Goal: Navigation & Orientation: Find specific page/section

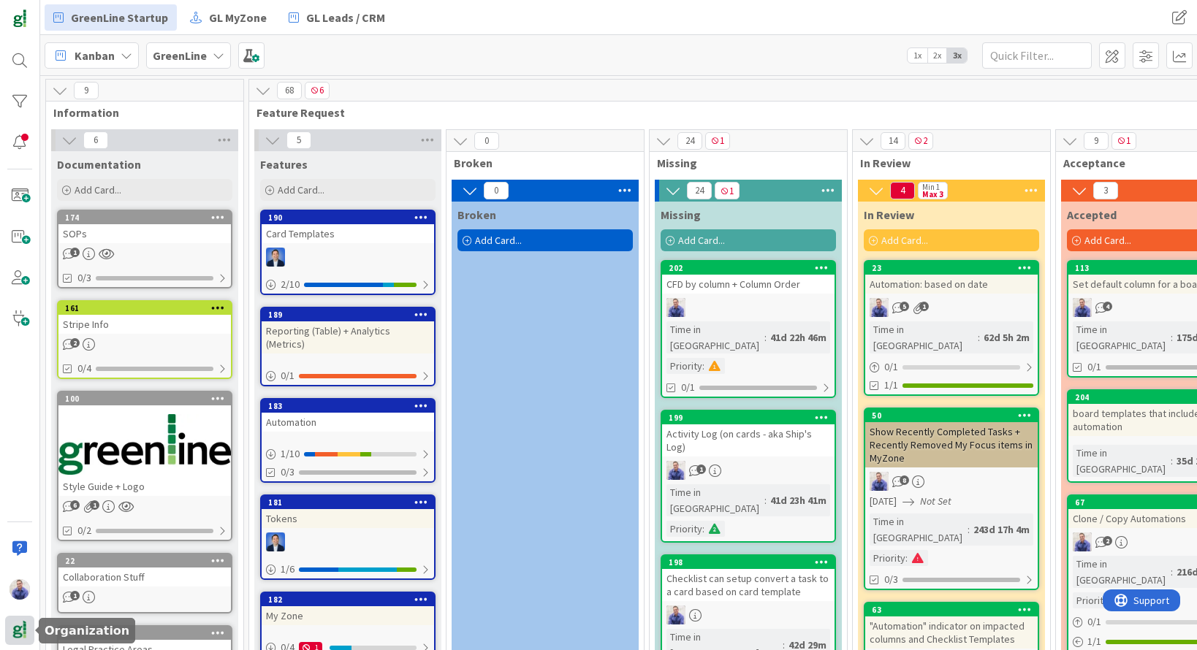
click at [30, 636] on div at bounding box center [19, 630] width 29 height 29
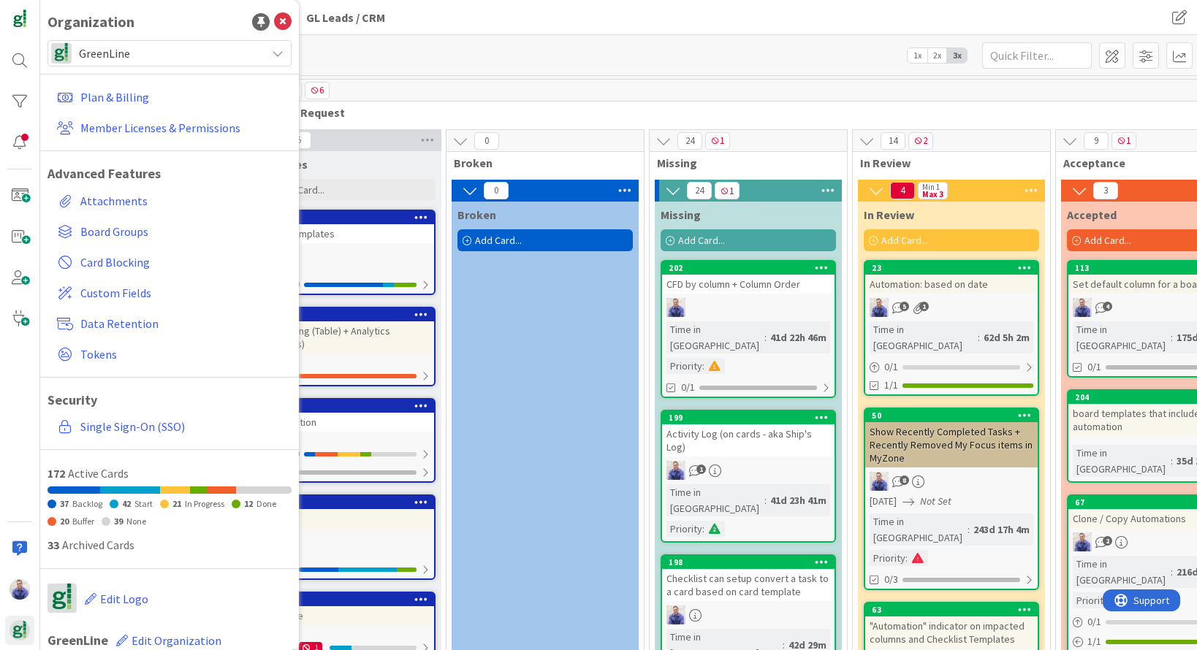
click at [256, 52] on div "GreenLine" at bounding box center [169, 53] width 244 height 26
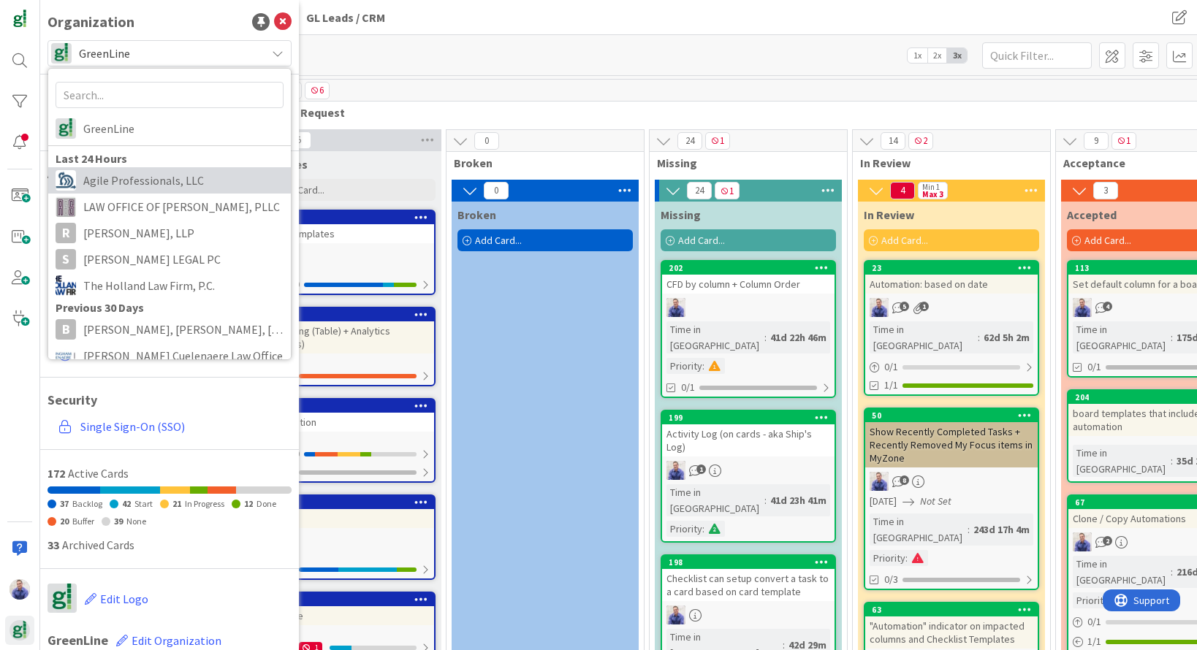
click at [118, 186] on span "Agile Professionals, LLC" at bounding box center [183, 180] width 200 height 22
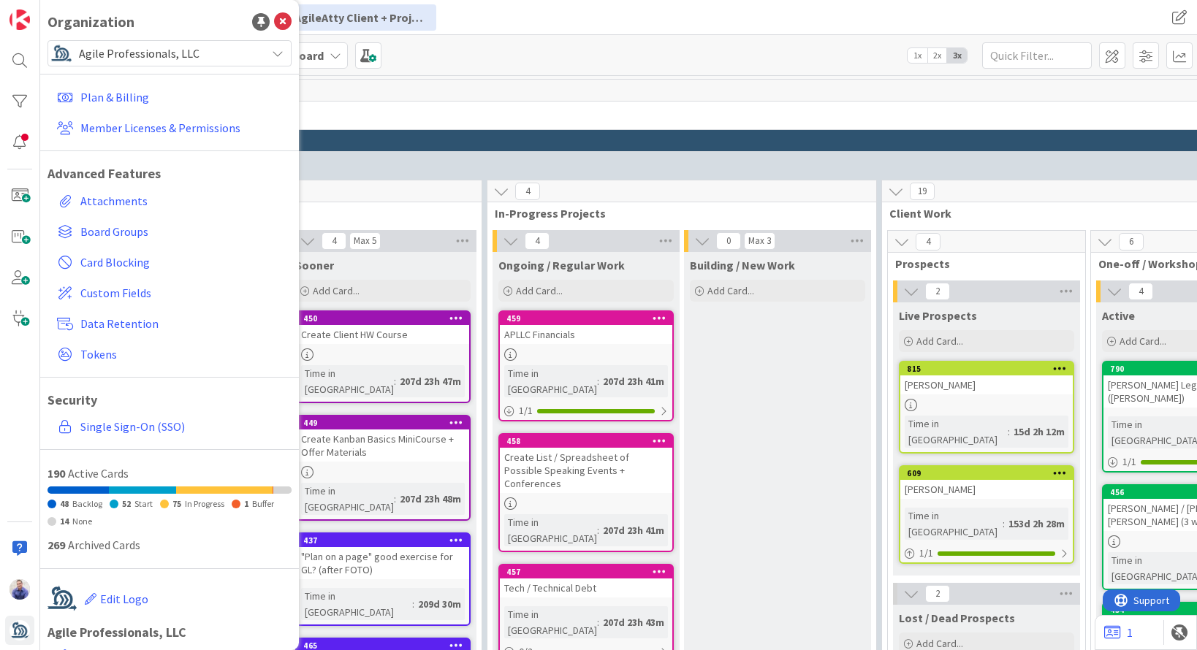
click at [530, 111] on span "Client + Project Work" at bounding box center [986, 112] width 1796 height 15
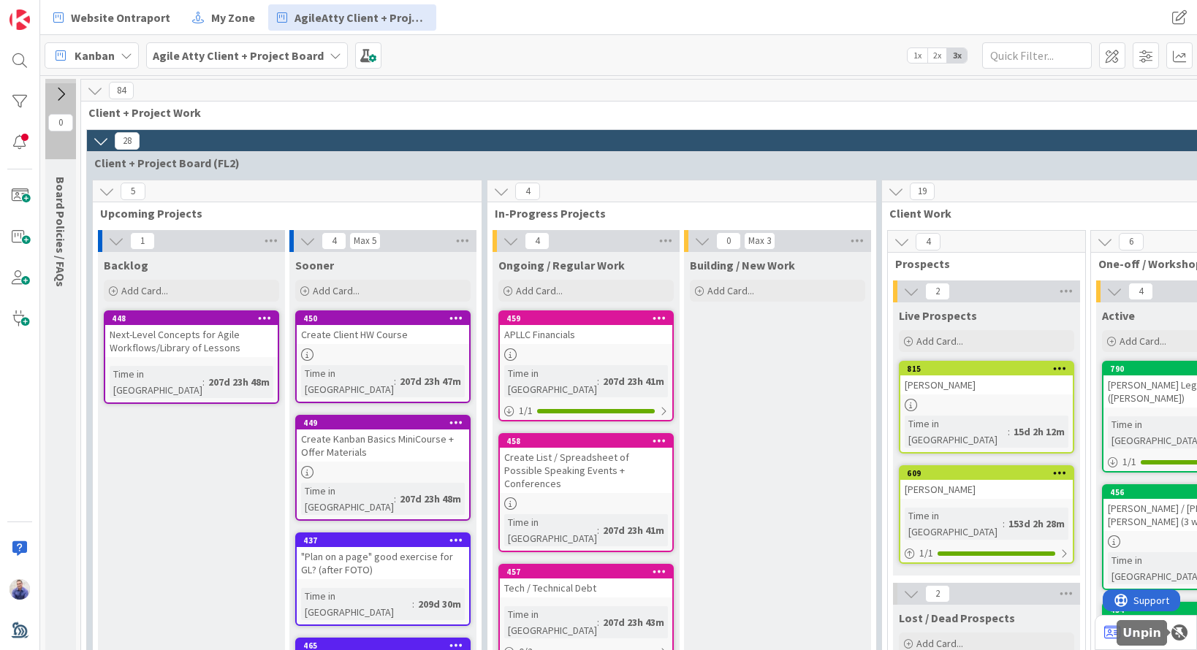
click at [1176, 633] on div at bounding box center [1179, 633] width 16 height 16
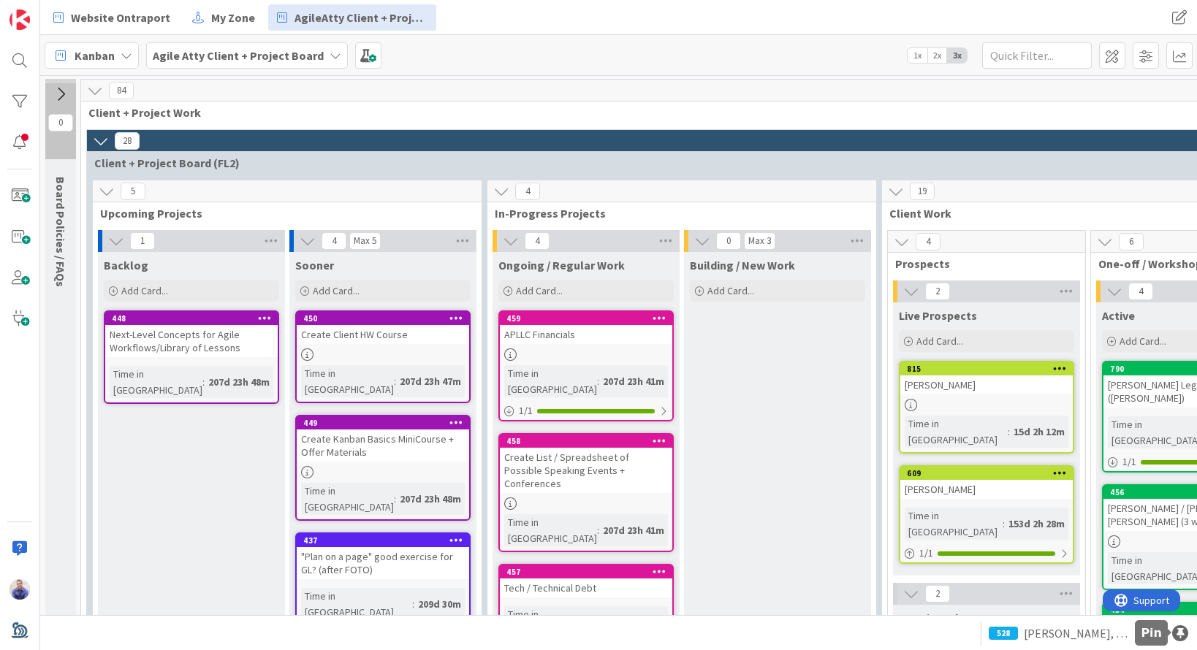
click at [1180, 630] on div at bounding box center [1180, 633] width 16 height 16
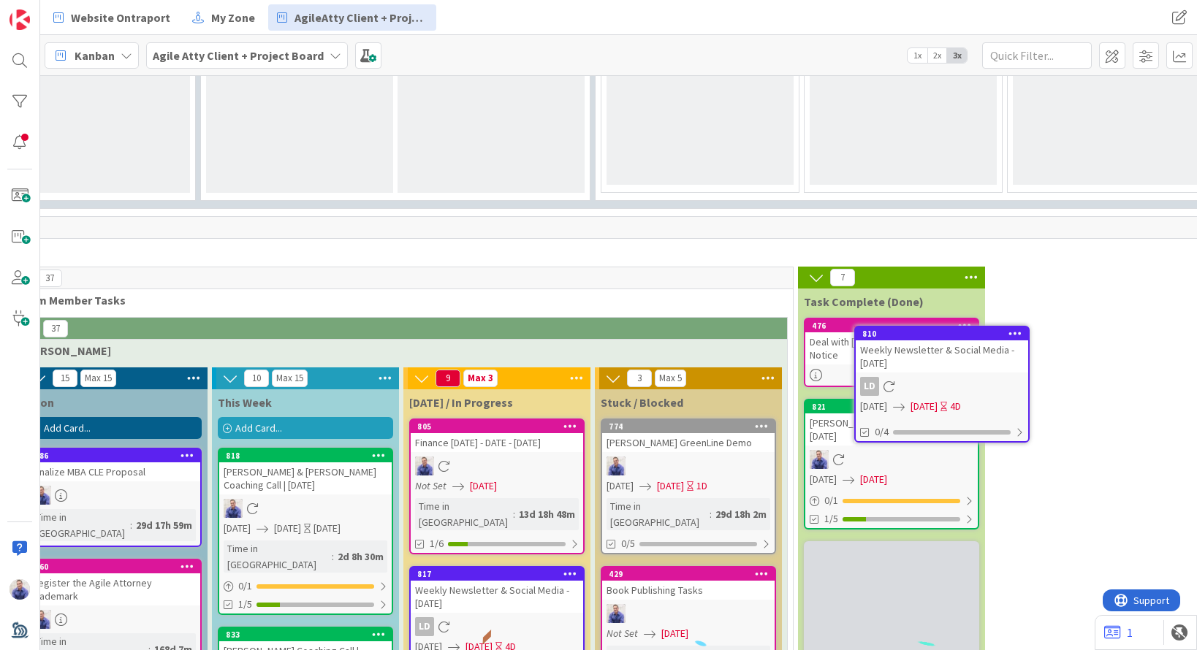
scroll to position [1430, 288]
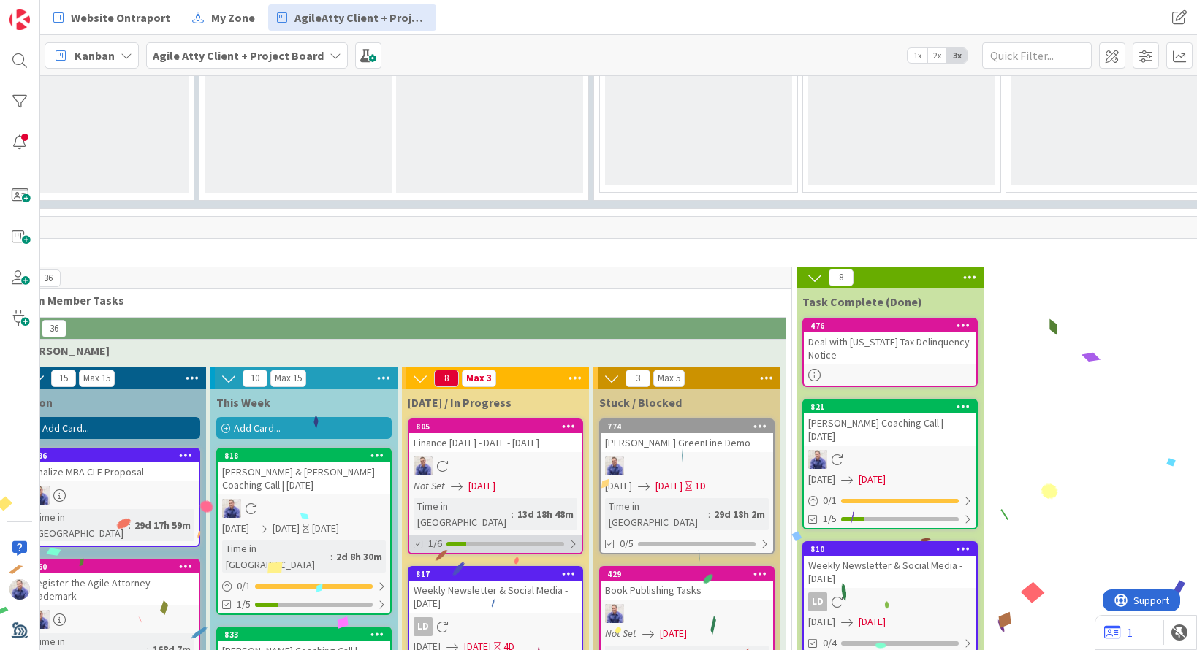
click at [574, 538] on div at bounding box center [572, 544] width 9 height 12
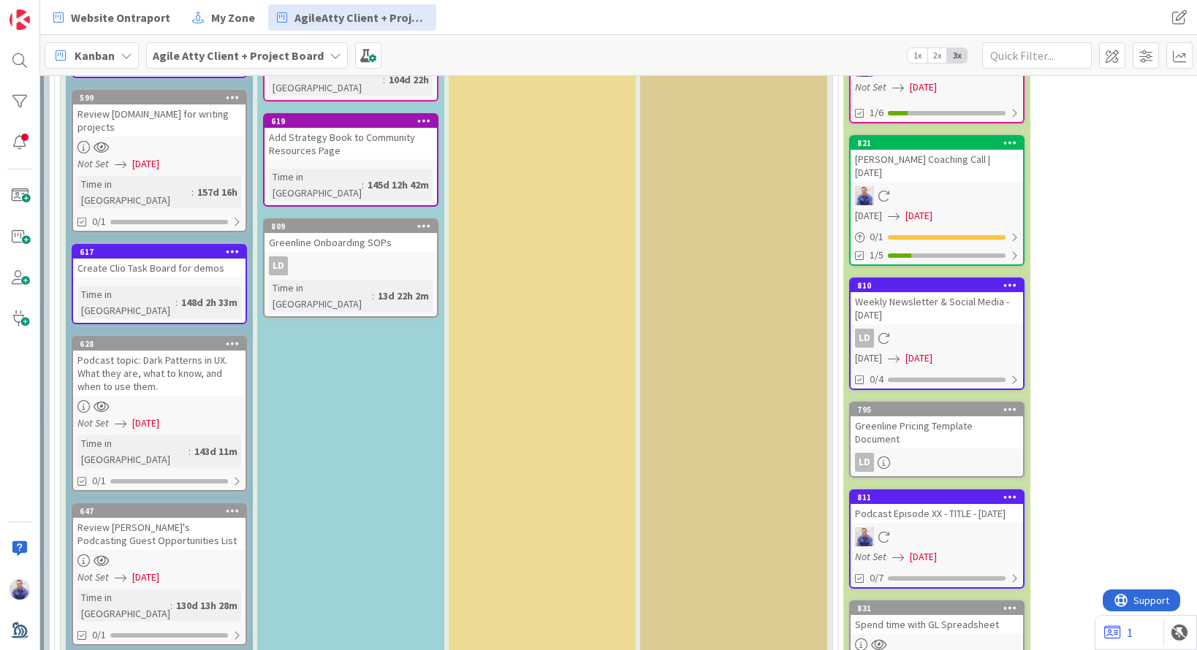
scroll to position [2576, 241]
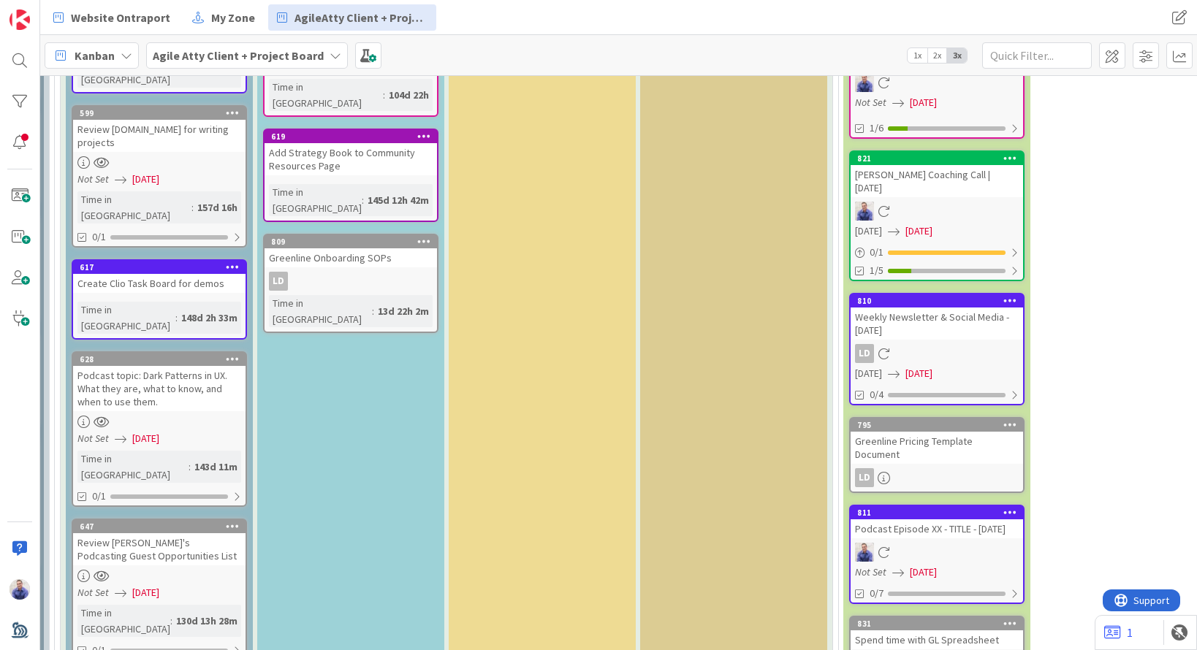
drag, startPoint x: 259, startPoint y: 521, endPoint x: 196, endPoint y: 371, distance: 162.4
click at [199, 386] on div "12 Max 15 Soon Add Card... 686 Finalize MBA CLE Proposal Time in Column : 29d 1…" at bounding box center [447, 98] width 766 height 1754
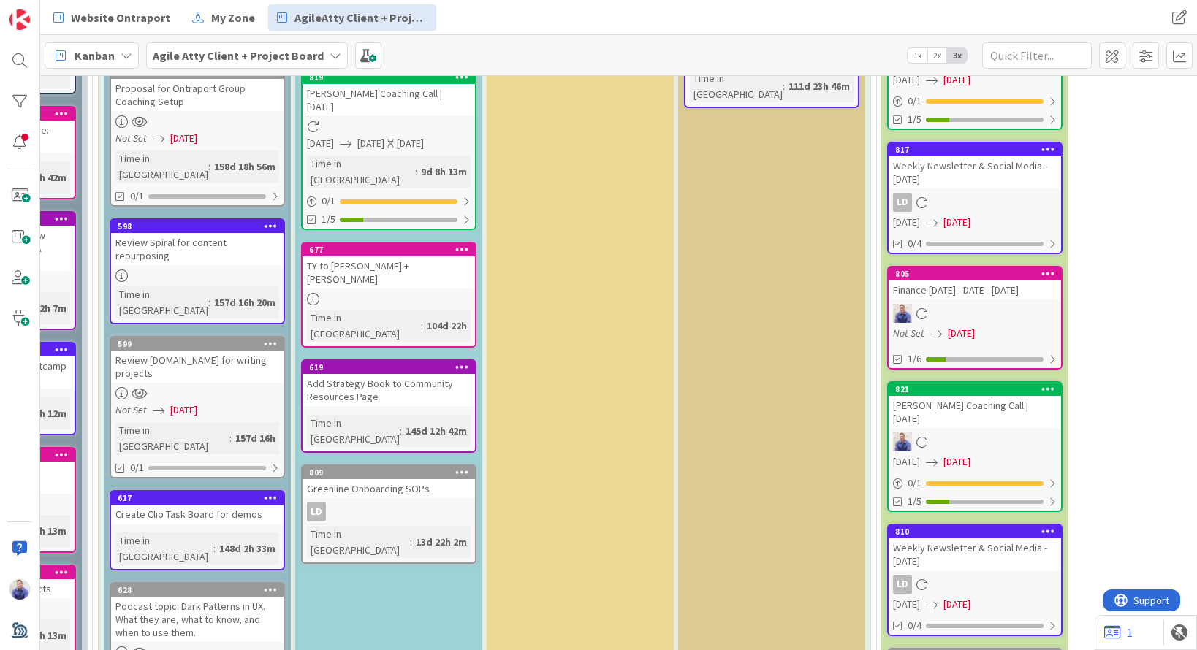
scroll to position [2599, 203]
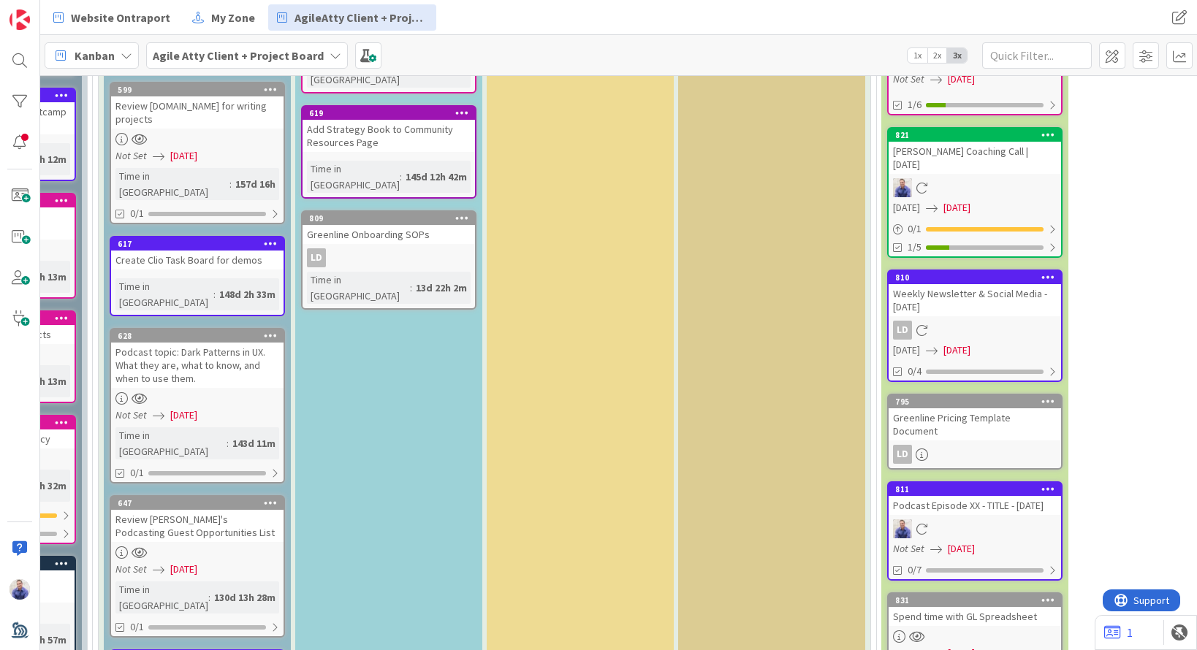
click at [320, 403] on div "This Week Add Card... 818 Wilson & Johnson Coaching Call | 09/24/2025 09/24/202…" at bounding box center [388, 8] width 187 height 1577
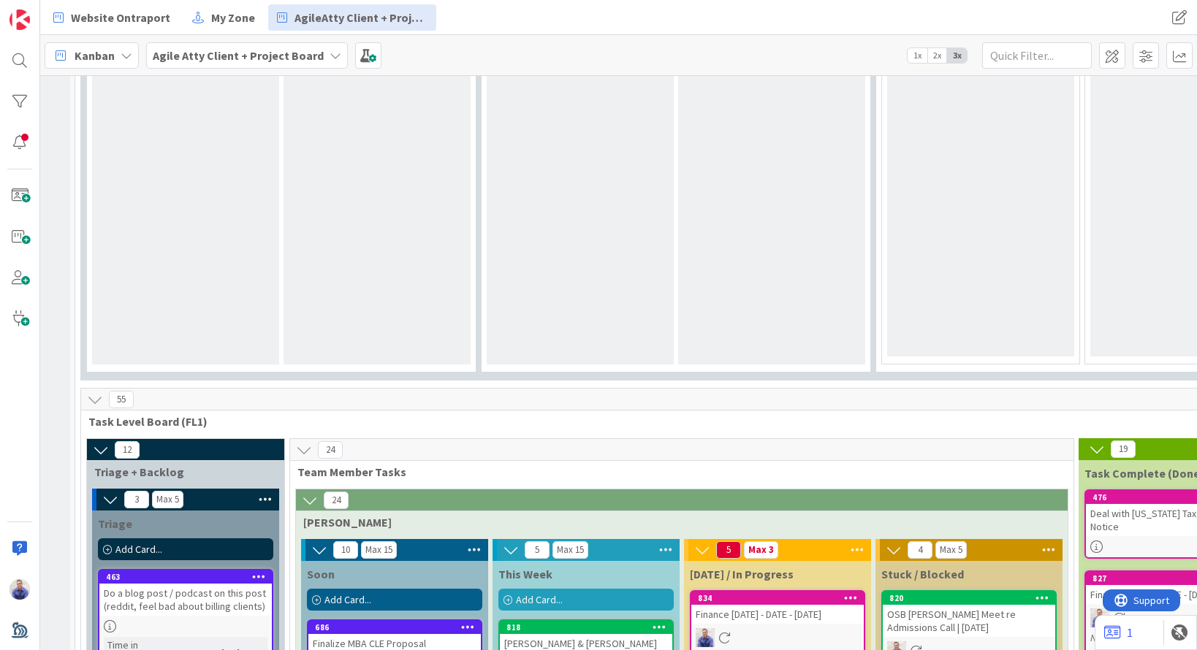
scroll to position [1405, 6]
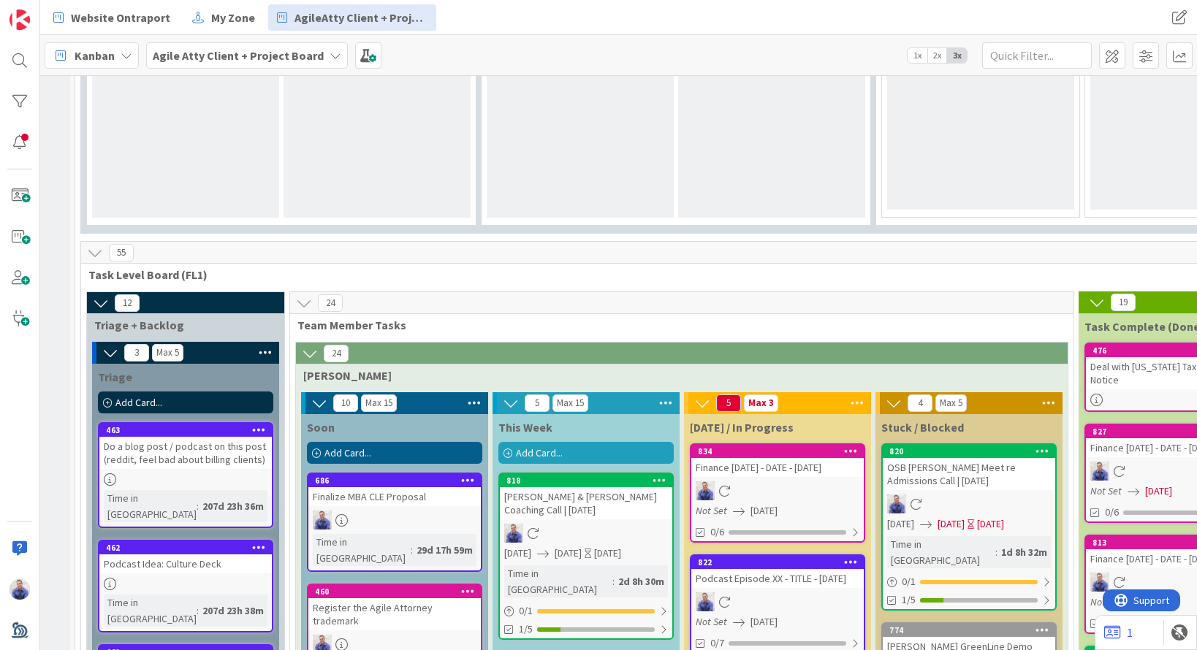
click at [191, 555] on div "Podcast Idea: Culture Deck" at bounding box center [185, 564] width 172 height 19
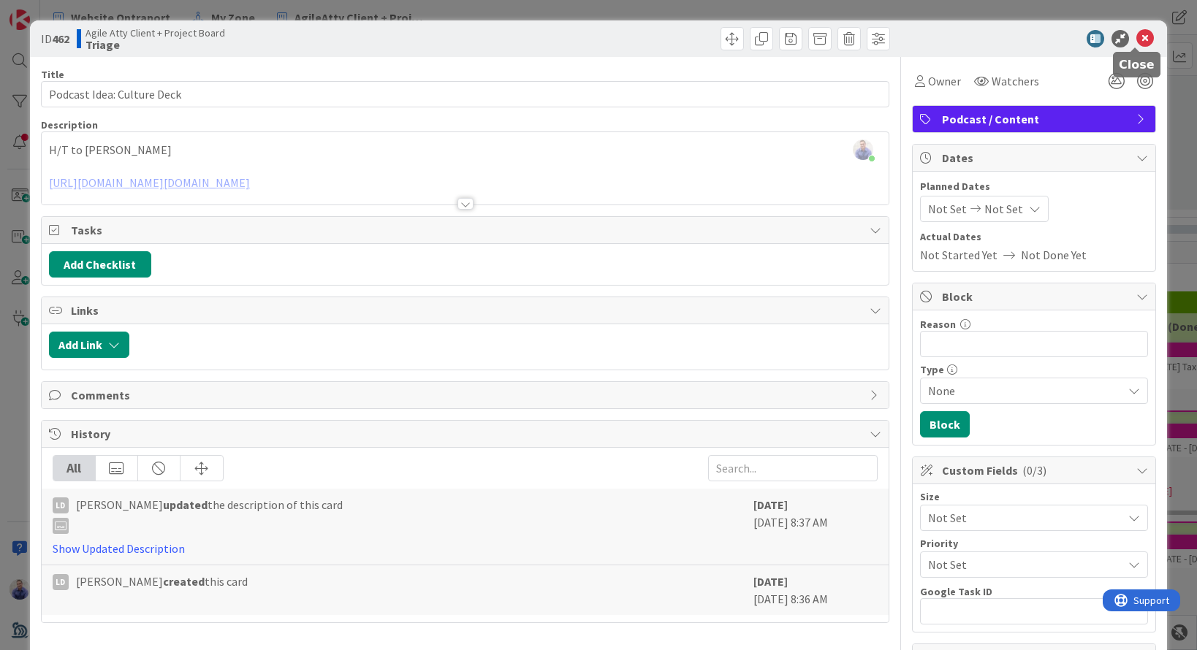
click at [1136, 38] on icon at bounding box center [1145, 39] width 18 height 18
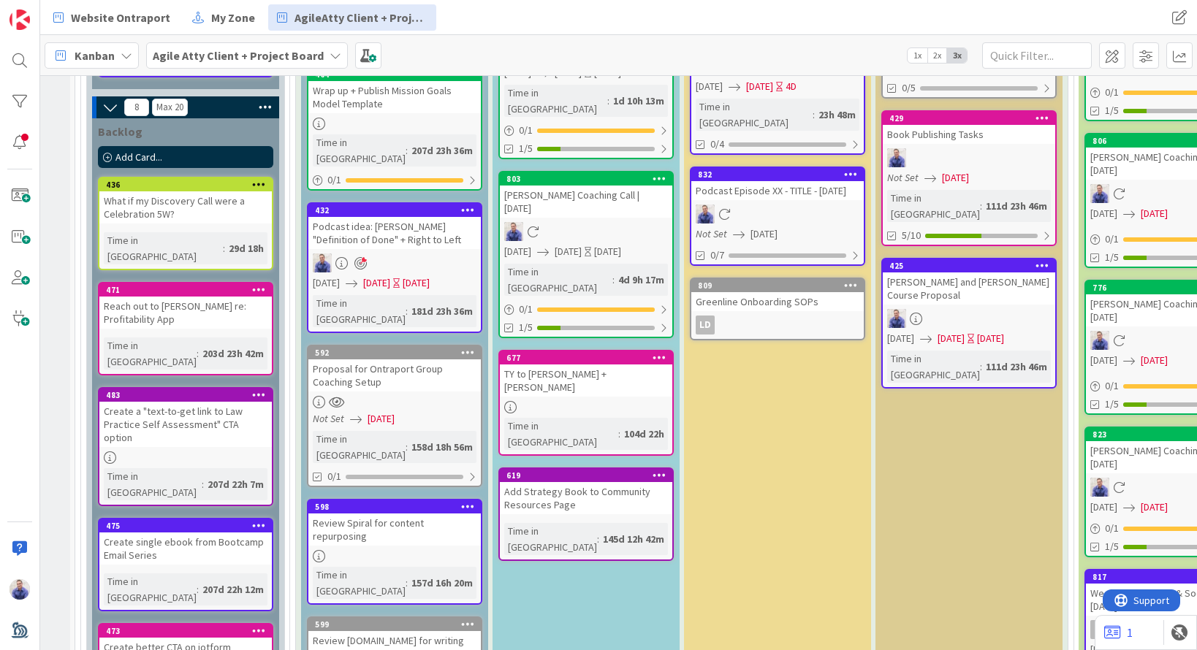
scroll to position [1767, 6]
